Goal: Task Accomplishment & Management: Manage account settings

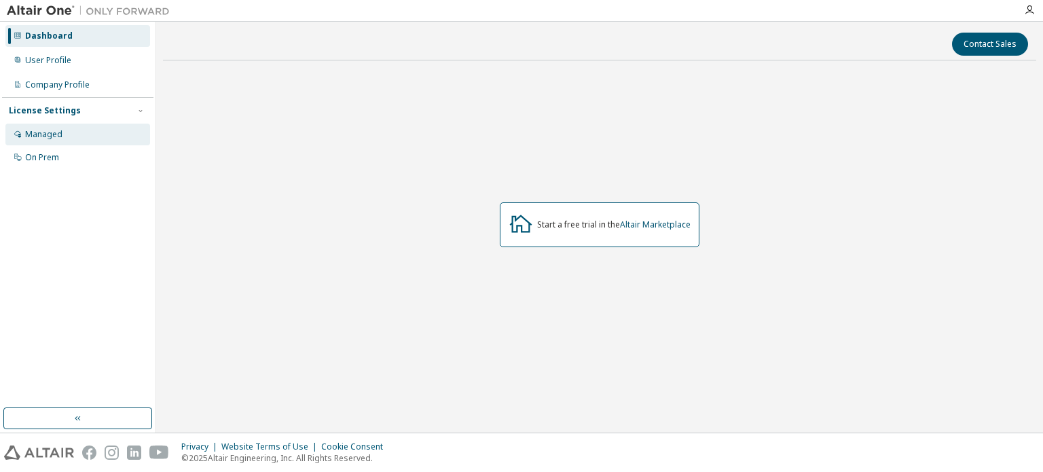
click at [40, 139] on div "Managed" at bounding box center [43, 134] width 37 height 11
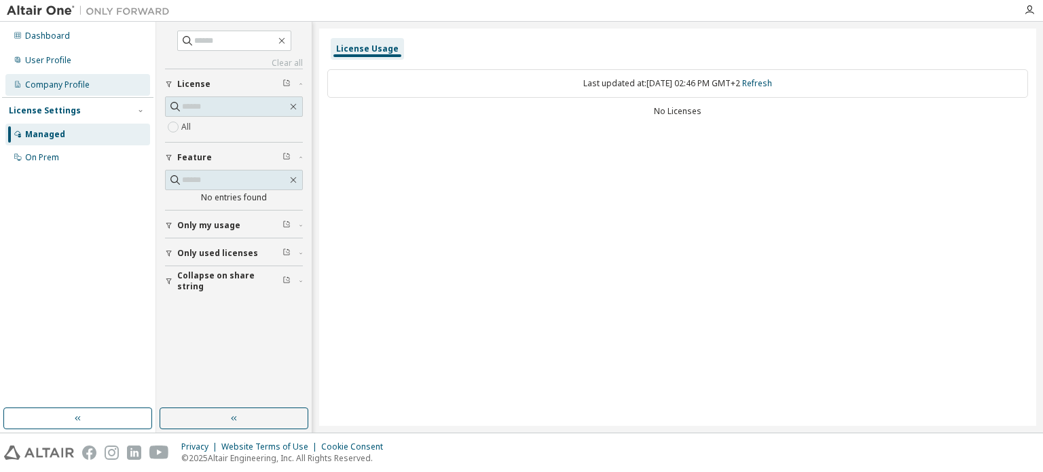
click at [60, 81] on div "Company Profile" at bounding box center [57, 84] width 65 height 11
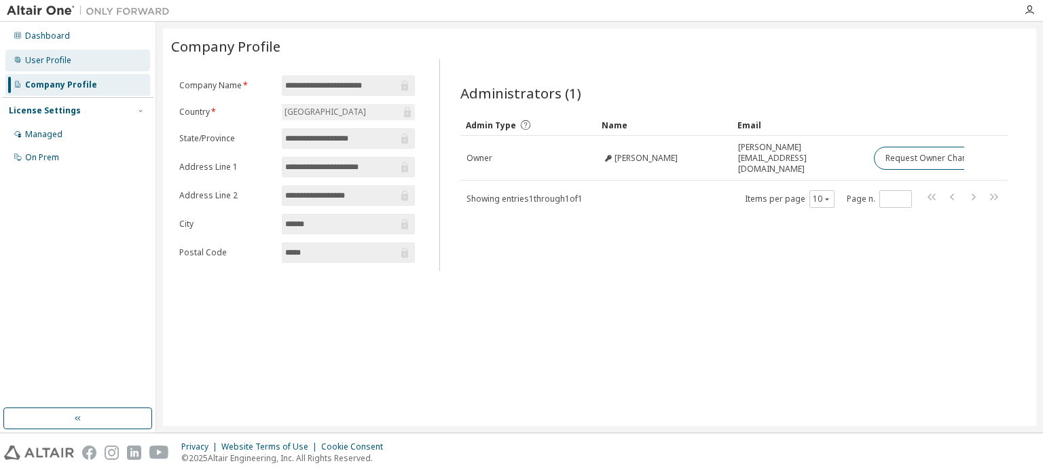
click at [60, 62] on div "User Profile" at bounding box center [48, 60] width 46 height 11
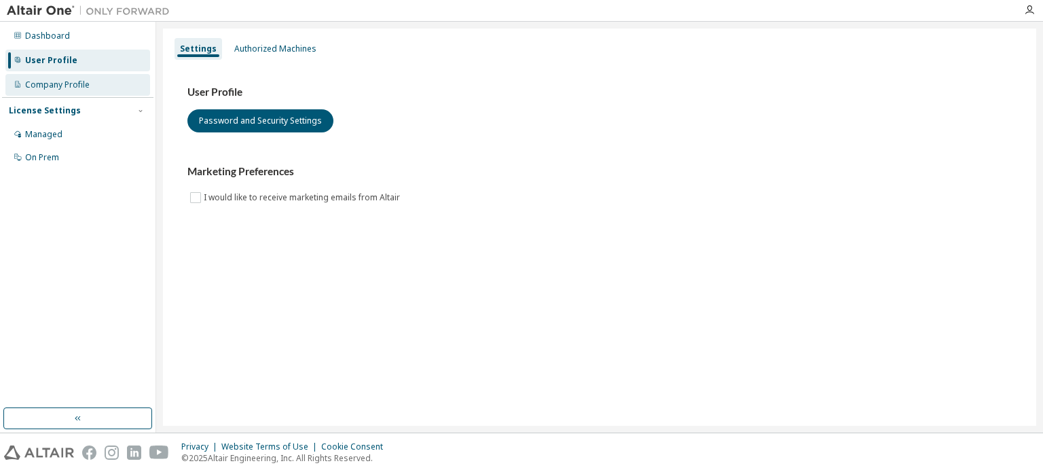
click at [71, 84] on div "Company Profile" at bounding box center [57, 84] width 65 height 11
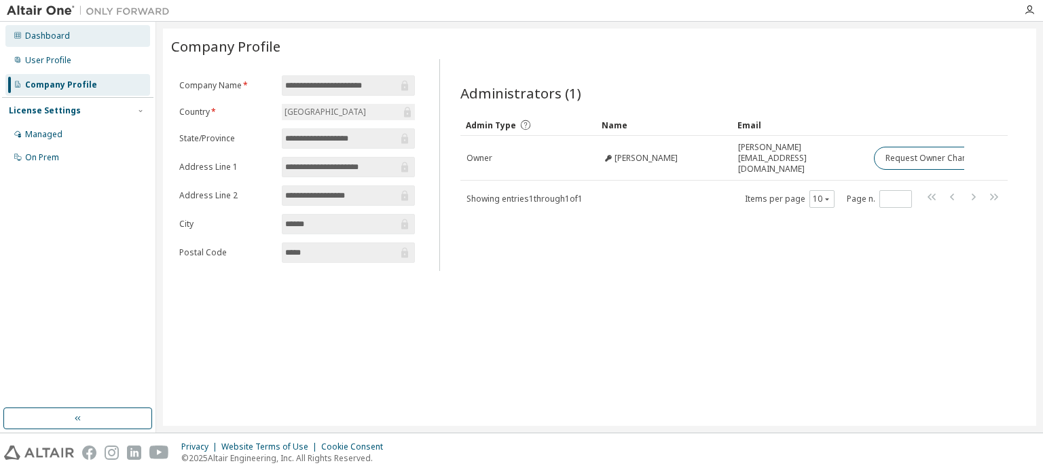
click at [71, 41] on div "Dashboard" at bounding box center [77, 36] width 145 height 22
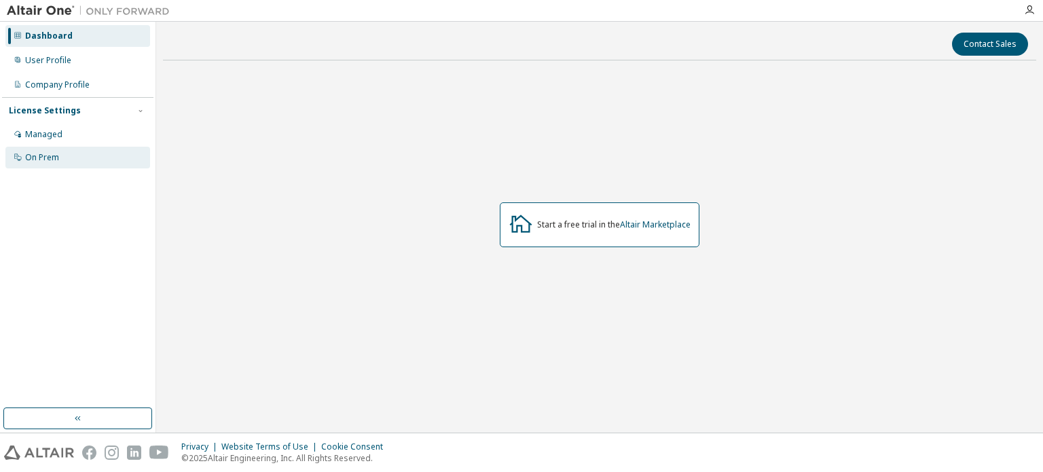
click at [56, 151] on div "On Prem" at bounding box center [77, 158] width 145 height 22
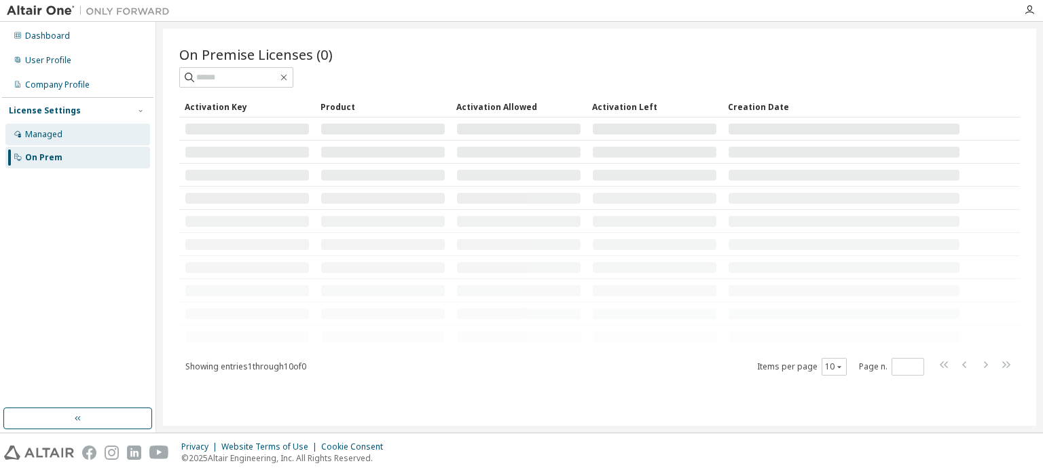
click at [58, 138] on div "Managed" at bounding box center [43, 134] width 37 height 11
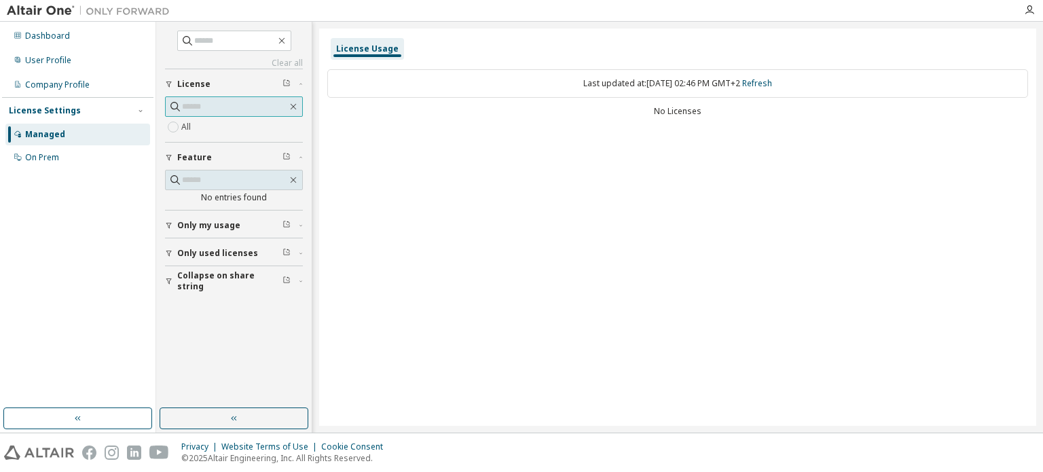
click at [224, 105] on input "text" at bounding box center [234, 107] width 105 height 14
paste input "**********"
type input "**********"
click at [200, 229] on span "Only my usage" at bounding box center [208, 225] width 63 height 11
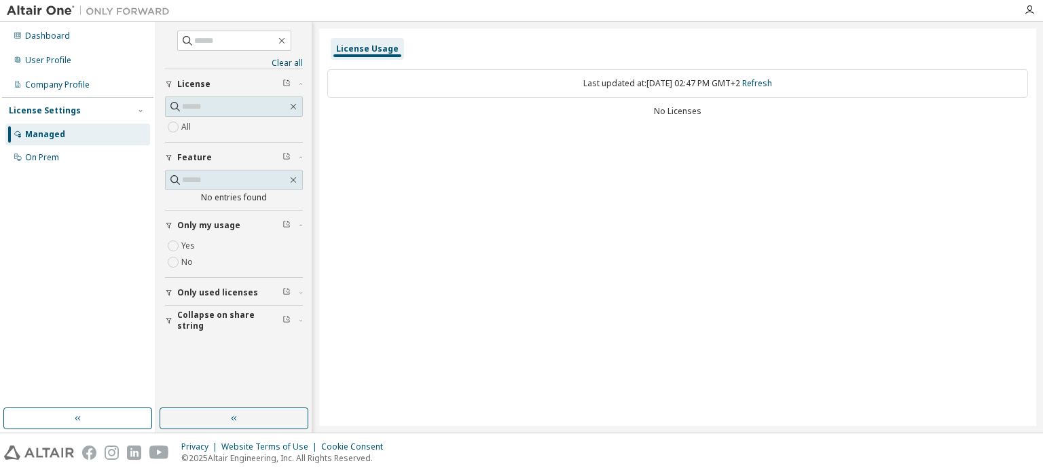
drag, startPoint x: 200, startPoint y: 229, endPoint x: 99, endPoint y: 236, distance: 101.4
click at [99, 236] on div "Dashboard User Profile Company Profile License Settings Managed On Prem" at bounding box center [77, 215] width 151 height 382
click at [62, 151] on div "On Prem" at bounding box center [77, 158] width 145 height 22
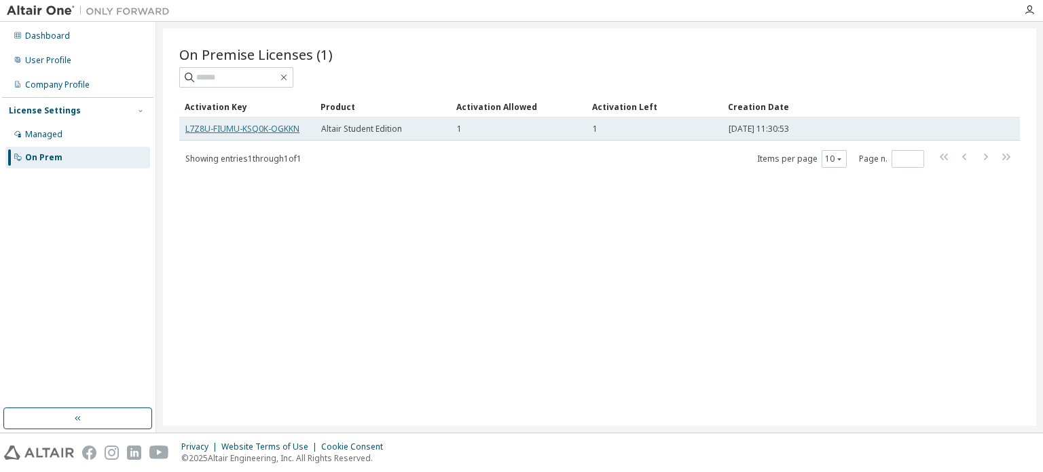
click at [246, 129] on link "L7Z8U-FIUMU-KSQ0K-OGKKN" at bounding box center [242, 129] width 114 height 12
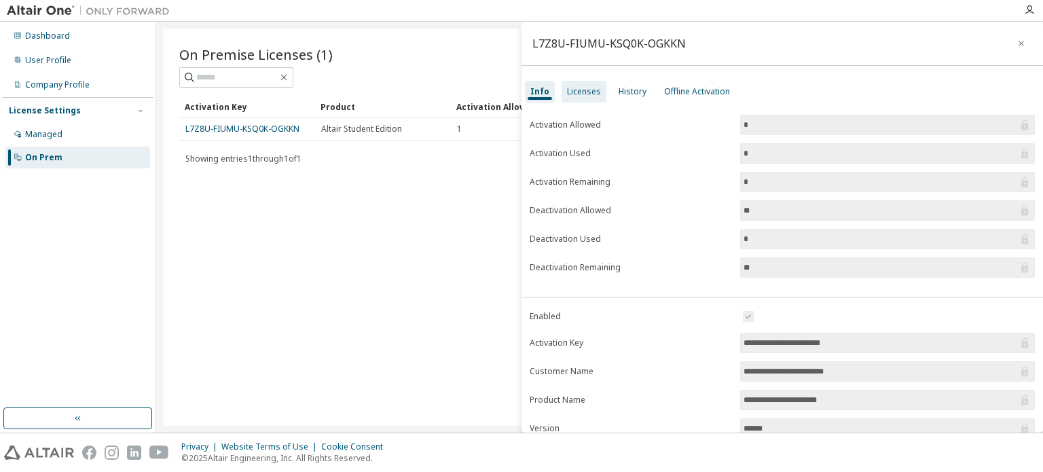
click at [587, 97] on div "Licenses" at bounding box center [584, 92] width 45 height 22
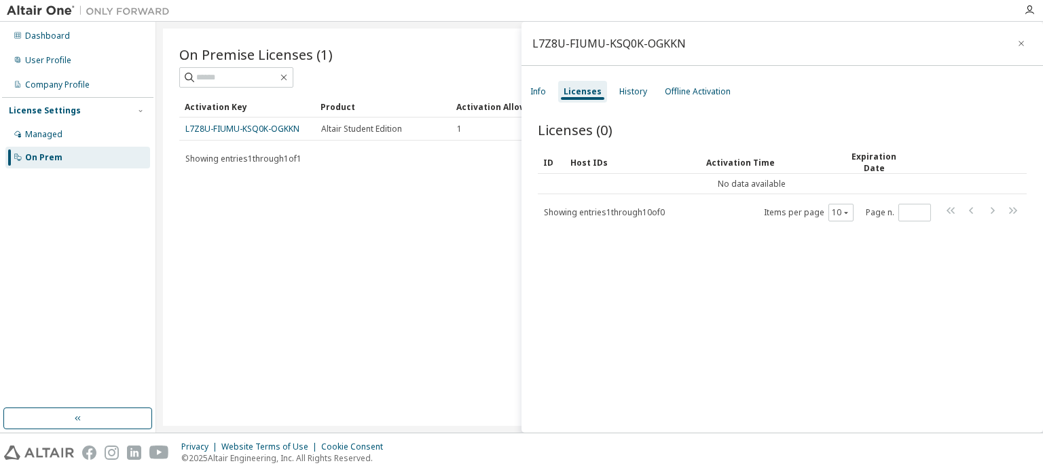
click at [609, 88] on div "Info Licenses History Offline Activation" at bounding box center [783, 91] width 522 height 24
click at [619, 88] on div "History" at bounding box center [633, 91] width 28 height 11
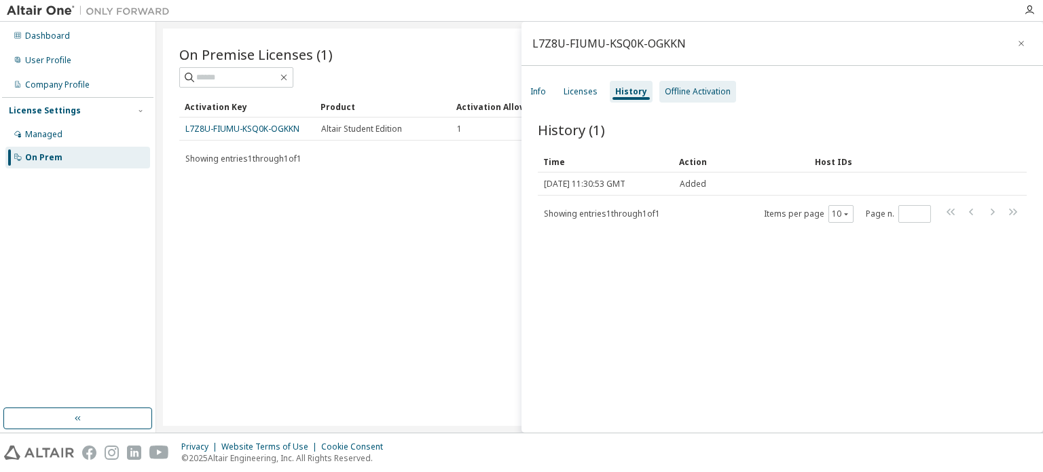
click at [693, 82] on div "Offline Activation" at bounding box center [697, 92] width 77 height 22
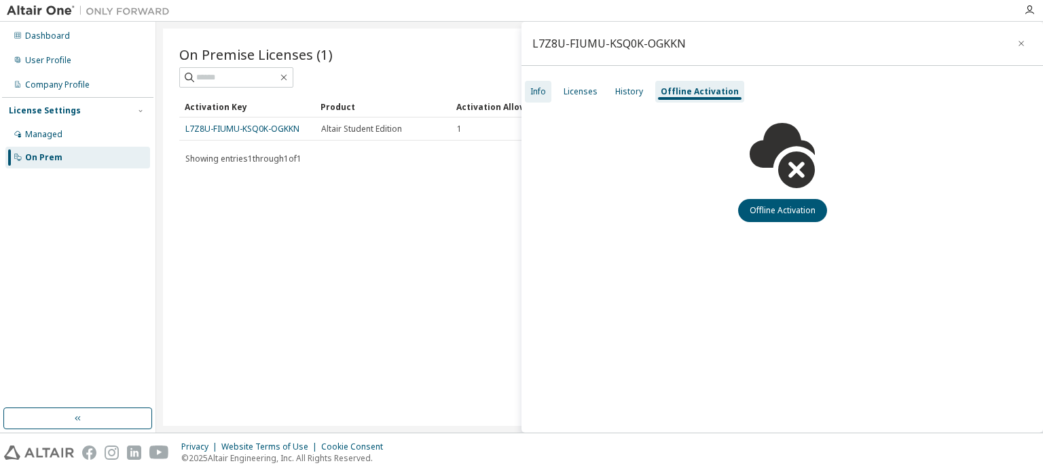
click at [545, 86] on div "Info" at bounding box center [538, 91] width 16 height 11
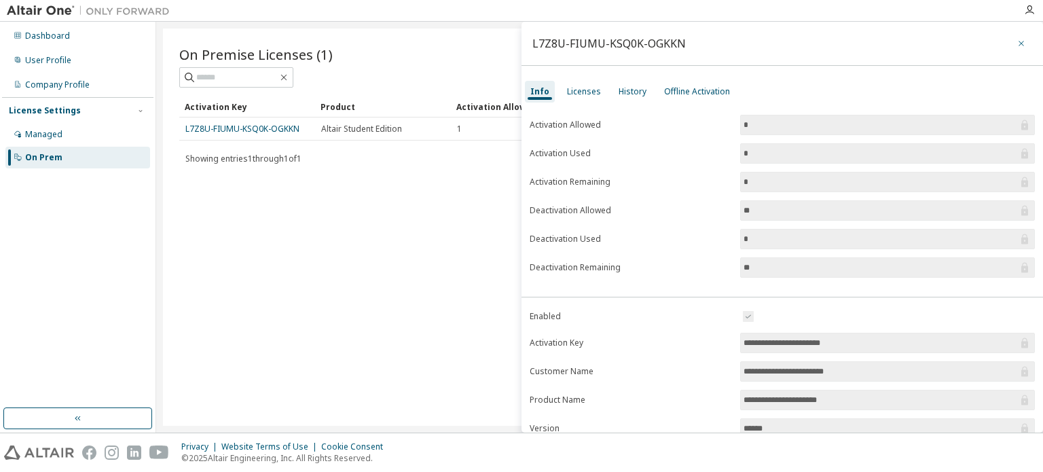
click at [1017, 43] on icon "button" at bounding box center [1022, 43] width 10 height 11
